Goal: Information Seeking & Learning: Learn about a topic

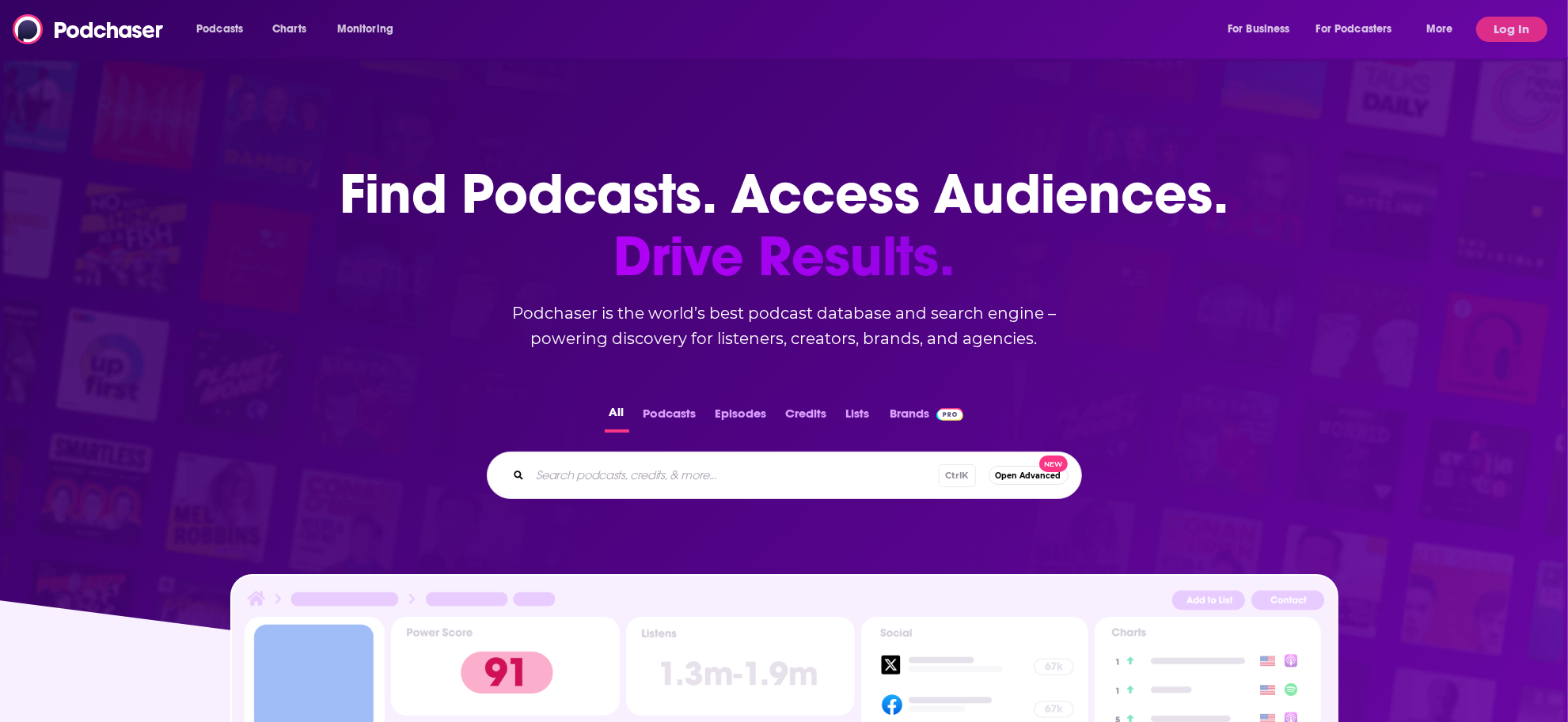
click at [579, 468] on input "Search podcasts, credits, & more..." at bounding box center [735, 475] width 409 height 25
paste input "Edge AI Podcast"
click at [594, 477] on input "Edge AI Podcast" at bounding box center [743, 475] width 426 height 25
type input "Edge AI pro"
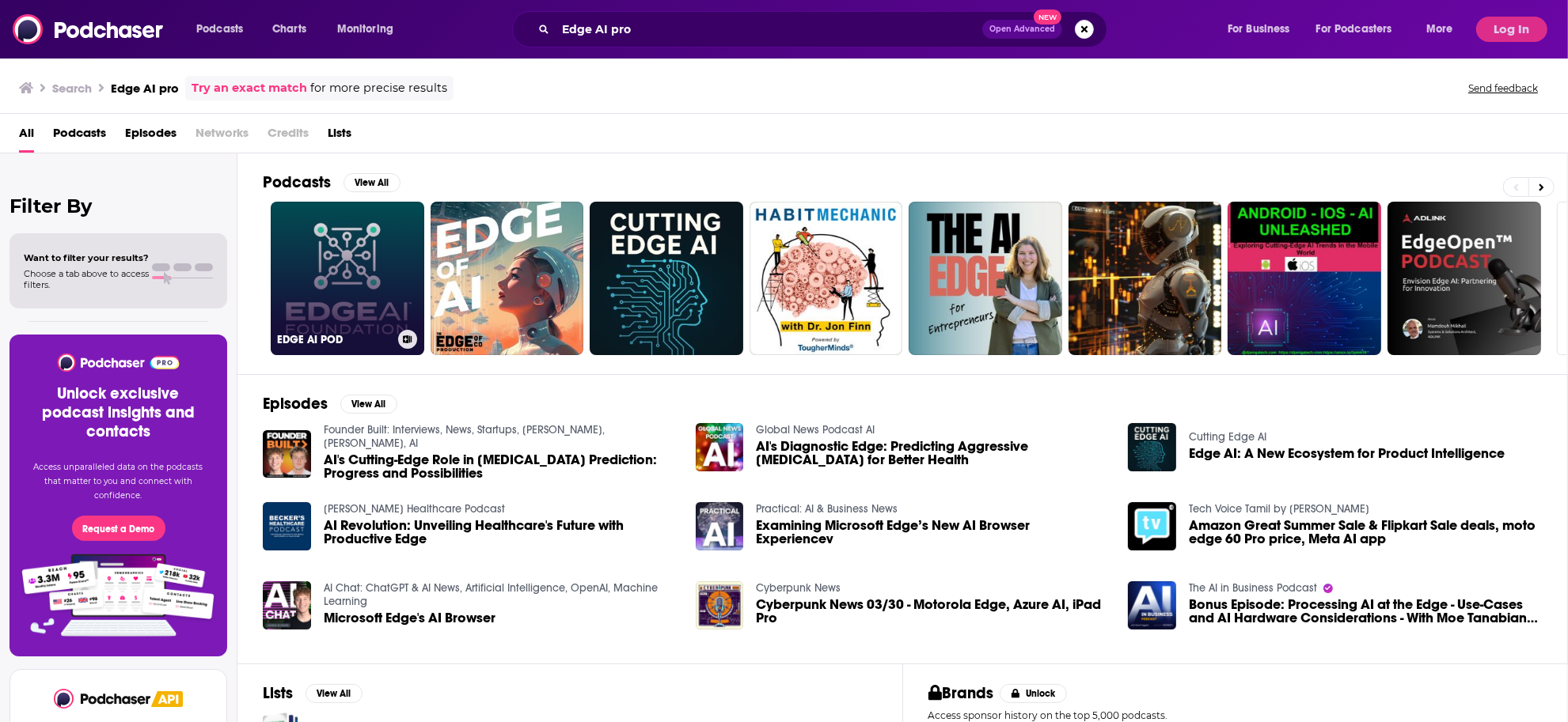
click at [361, 277] on link "EDGE AI POD" at bounding box center [347, 278] width 153 height 153
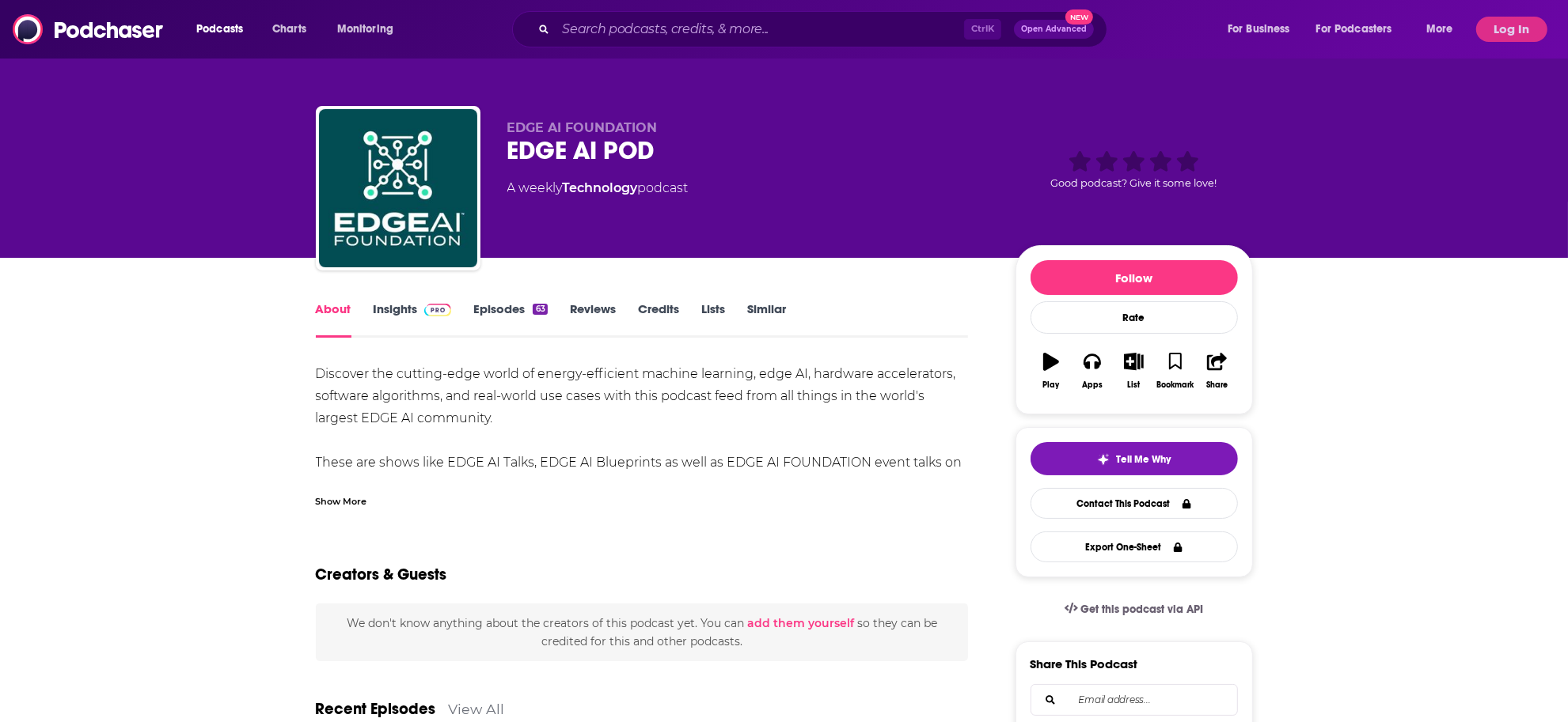
click at [410, 302] on link "Insights" at bounding box center [413, 319] width 79 height 36
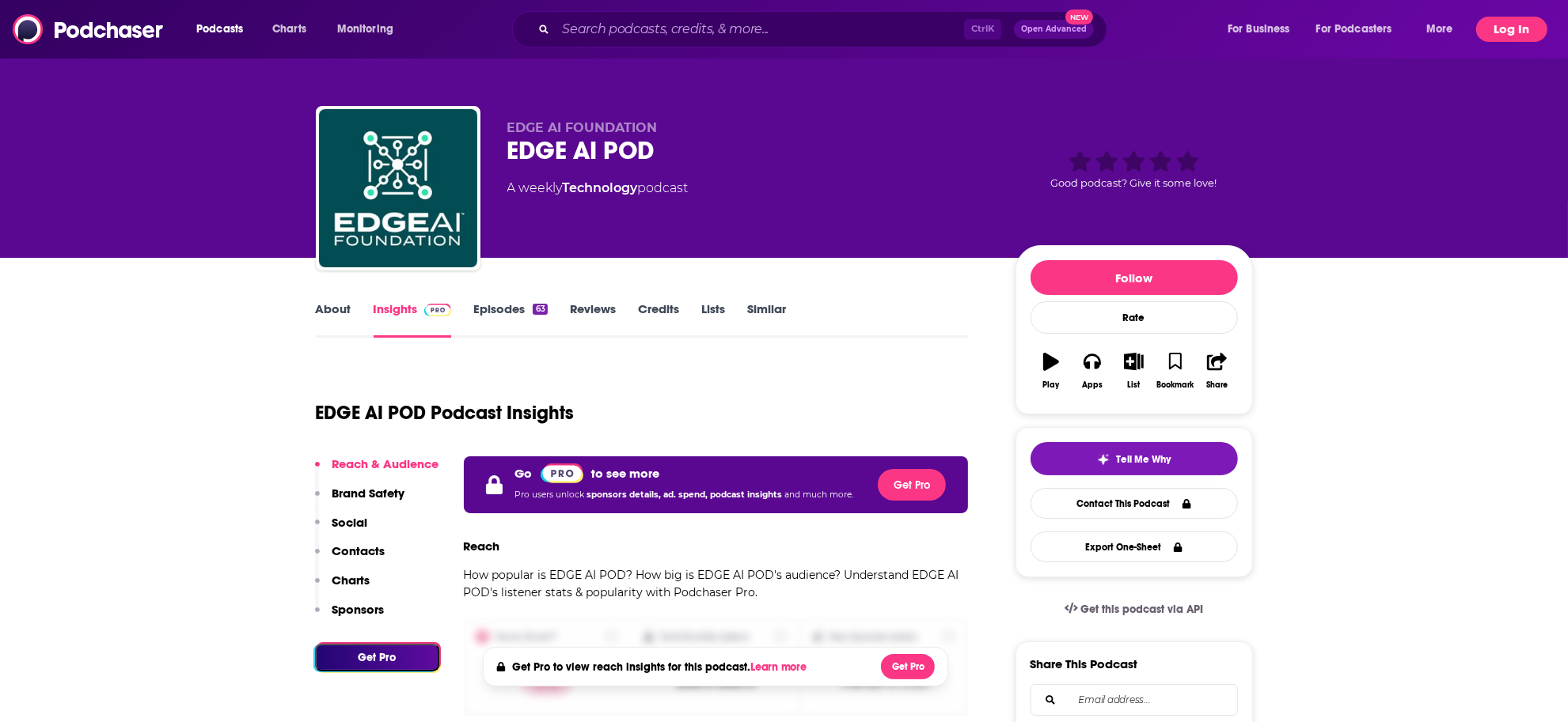
click at [1506, 28] on button "Log In" at bounding box center [1511, 28] width 71 height 25
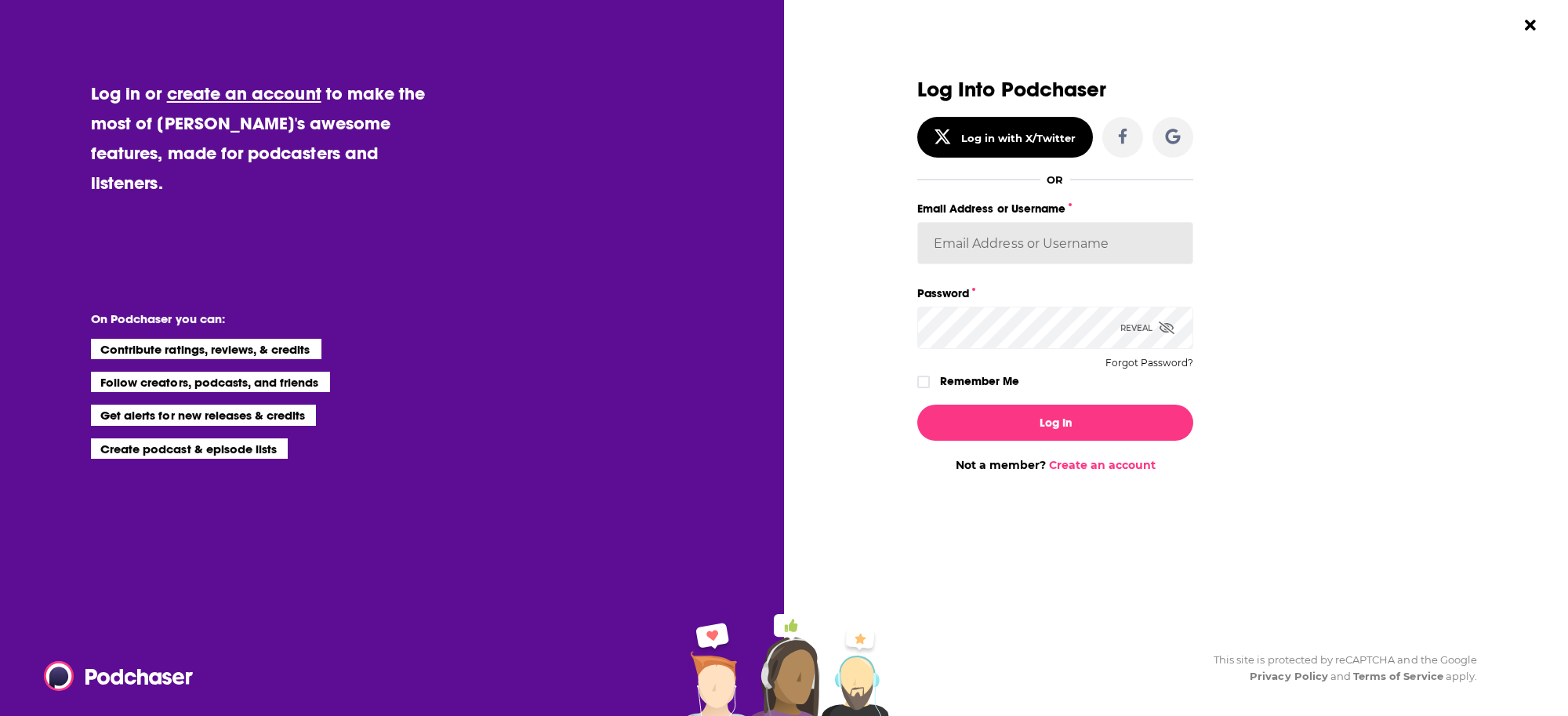
type input "[EMAIL_ADDRESS][PERSON_NAME][DOMAIN_NAME]"
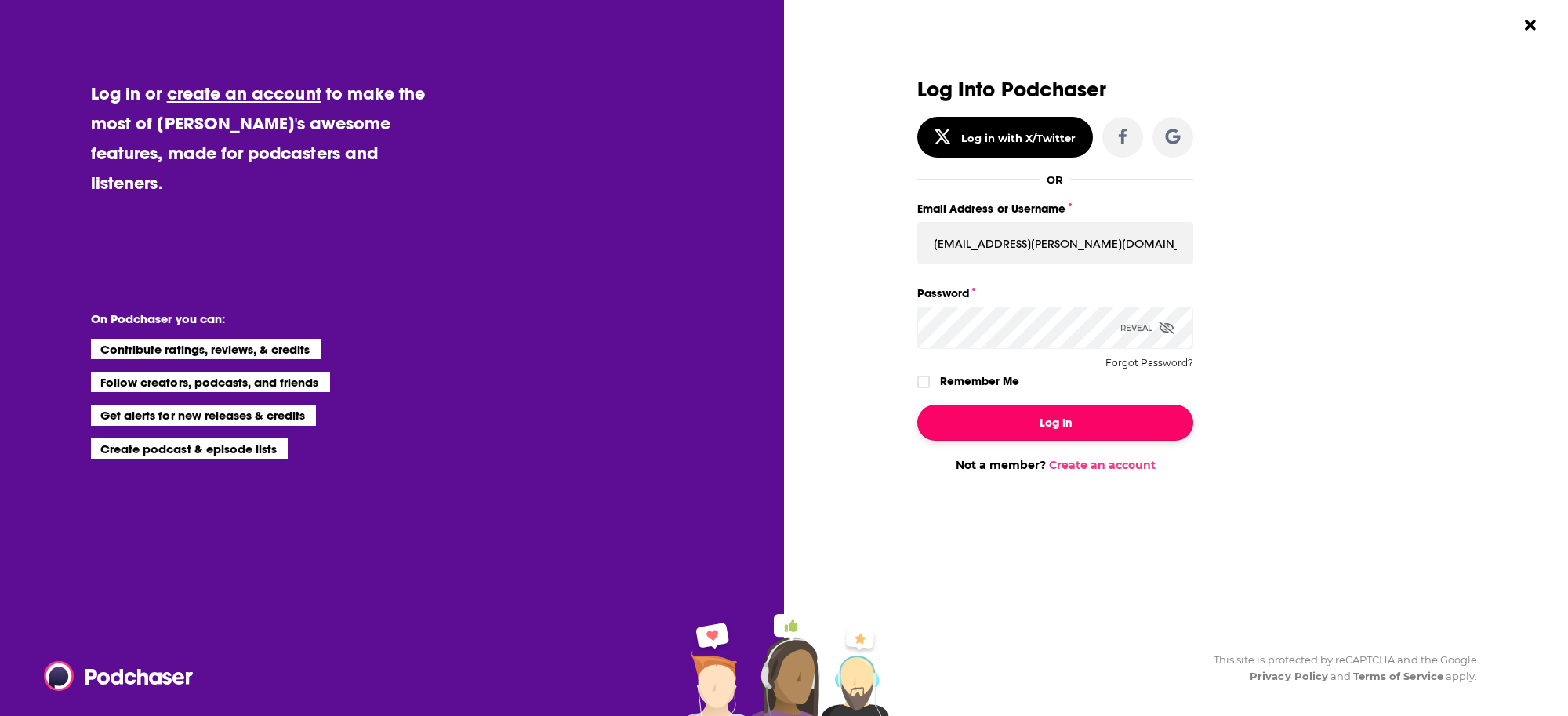
click at [1048, 434] on button "Log In" at bounding box center [1056, 423] width 276 height 36
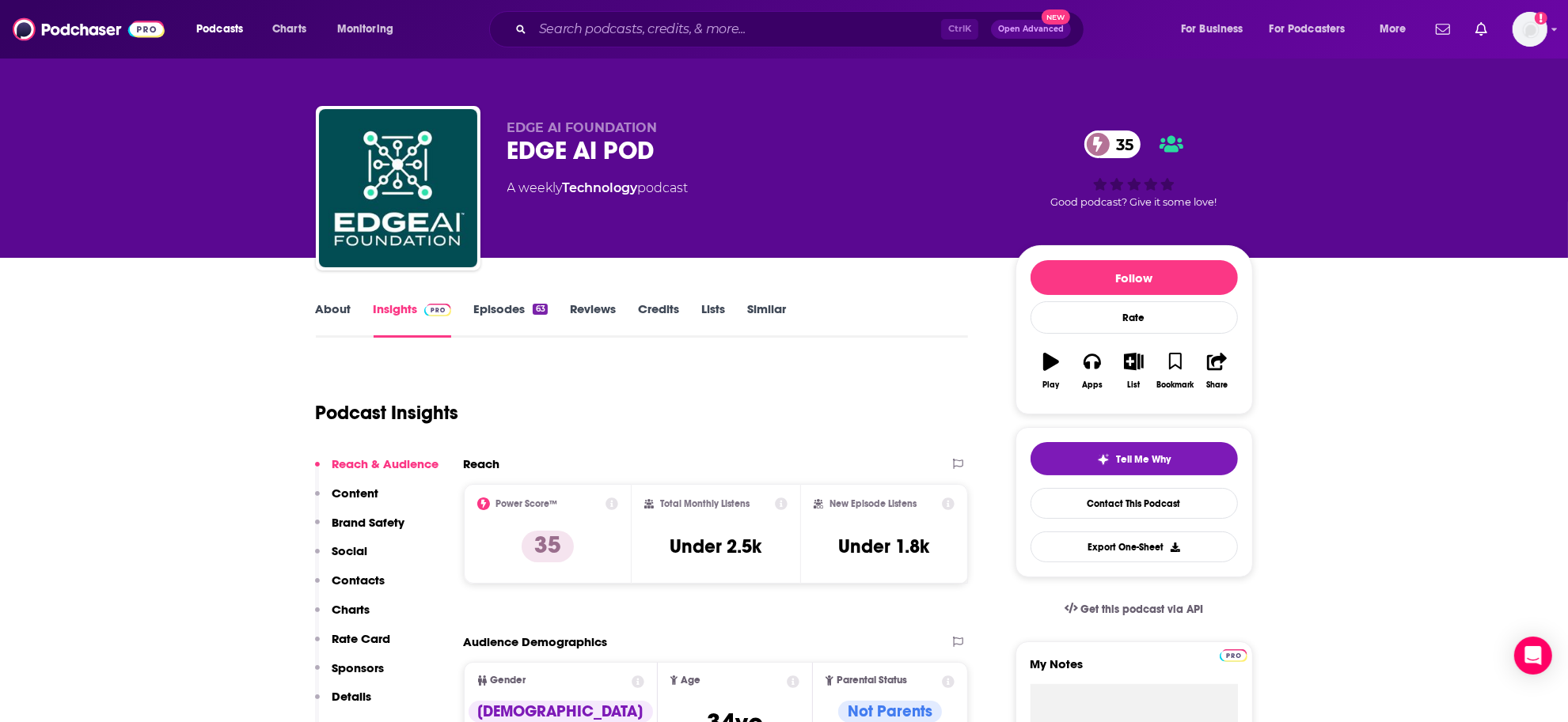
click at [580, 45] on div "Ctrl K Open Advanced New" at bounding box center [786, 29] width 595 height 36
click at [594, 32] on input "Search podcasts, credits, & more..." at bounding box center [737, 28] width 409 height 25
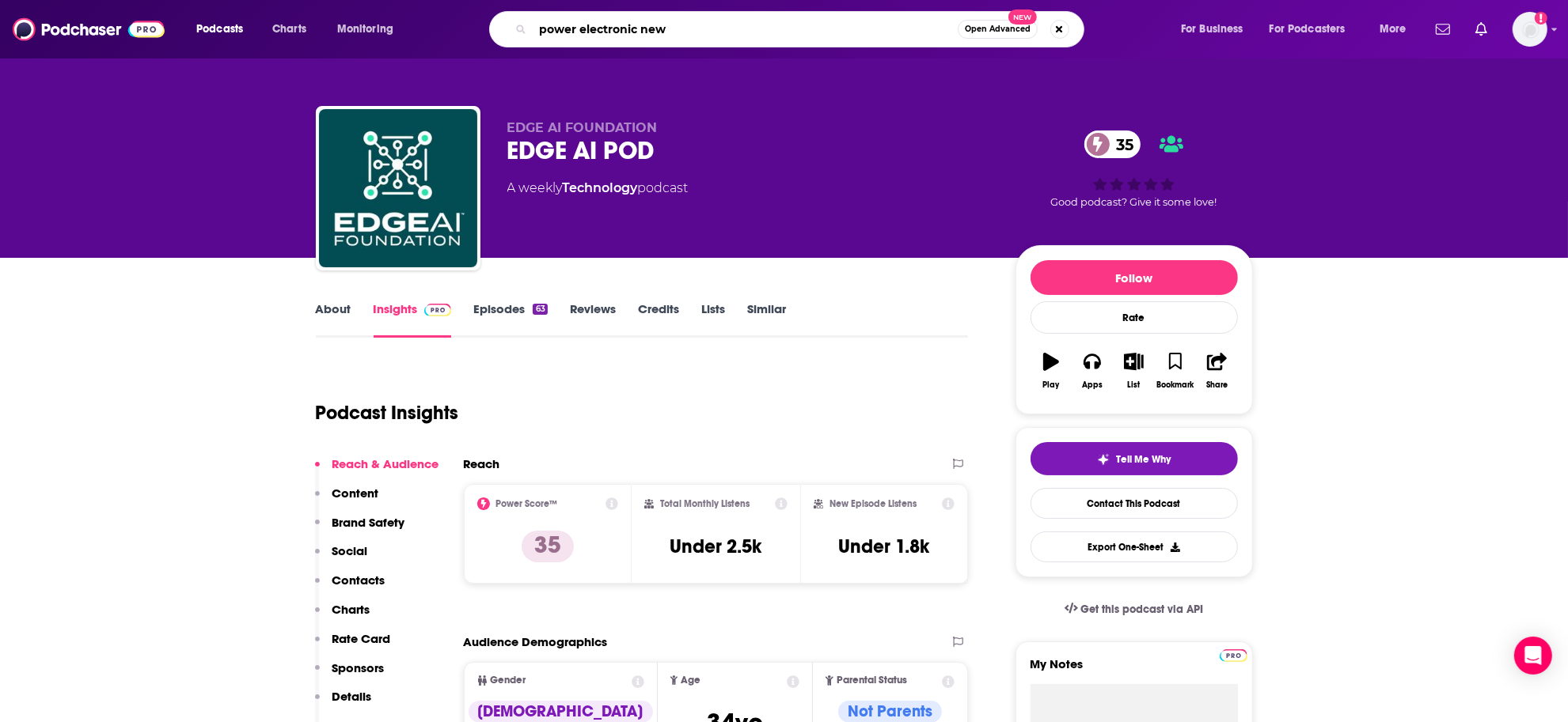
type input "power electronic news"
